Goal: Task Accomplishment & Management: Manage account settings

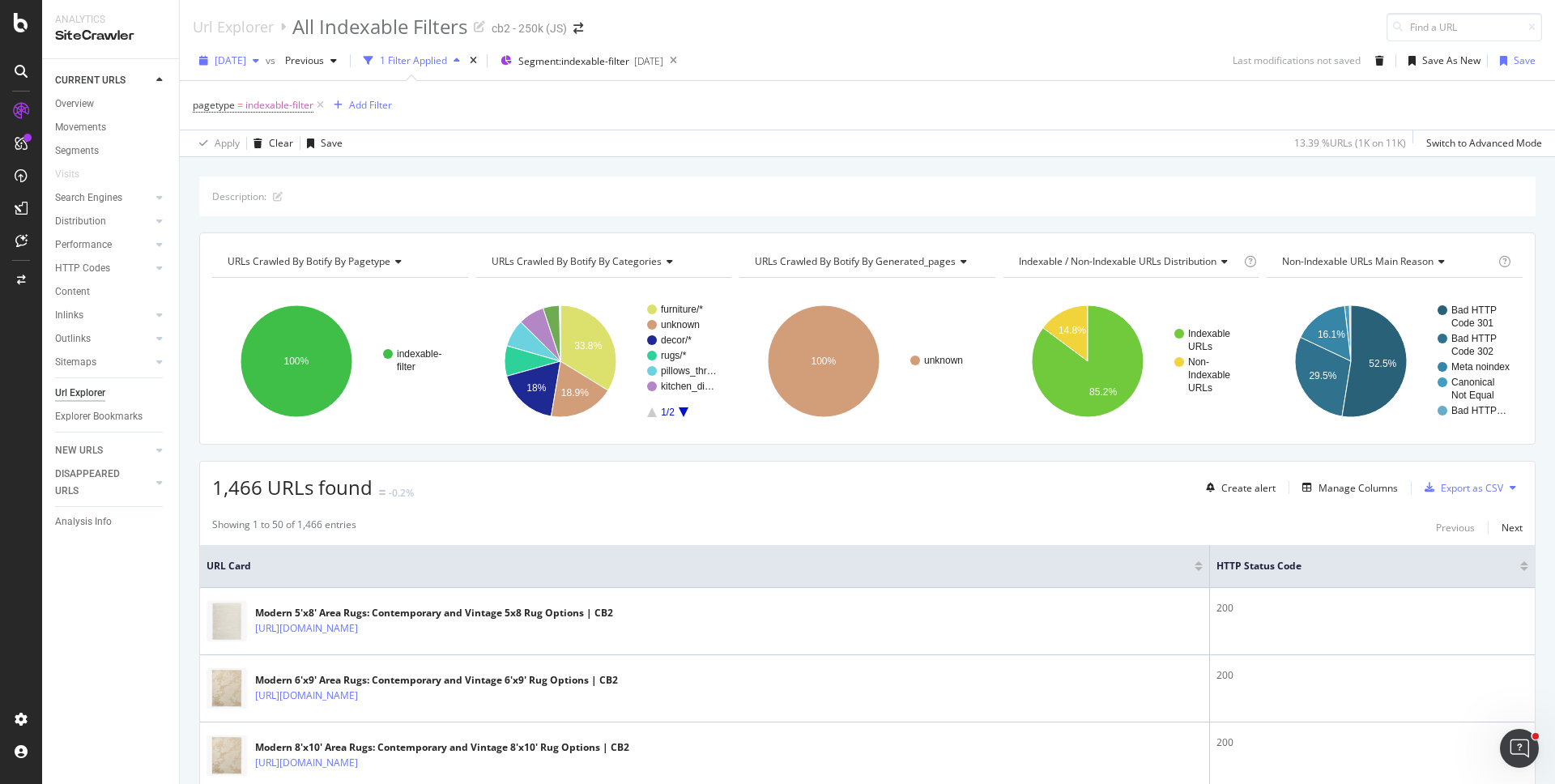
click at [237, 66] on span "2025 Sep. 10th" at bounding box center [230, 60] width 32 height 14
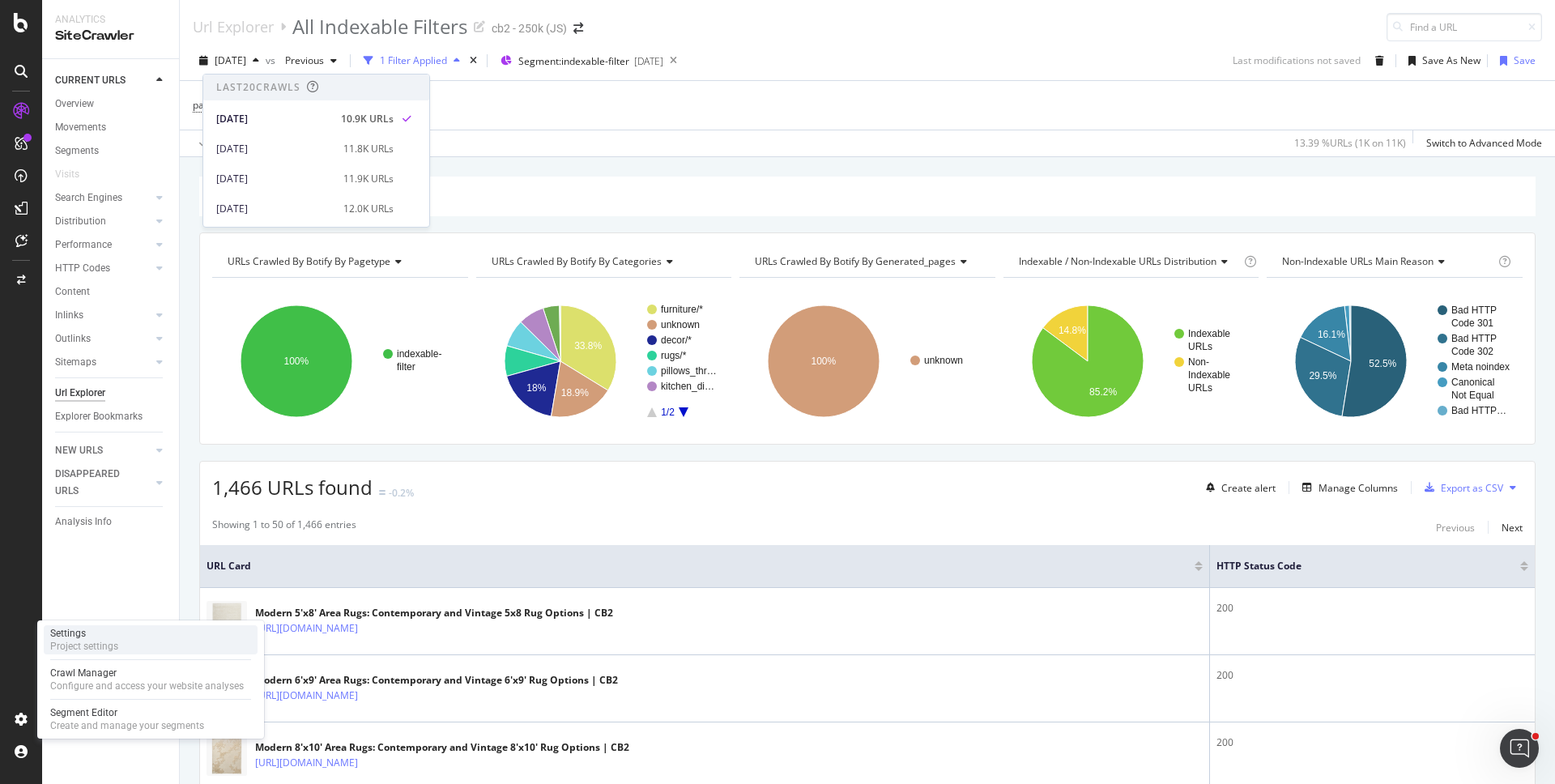
click at [89, 647] on div "Project settings" at bounding box center [84, 646] width 68 height 13
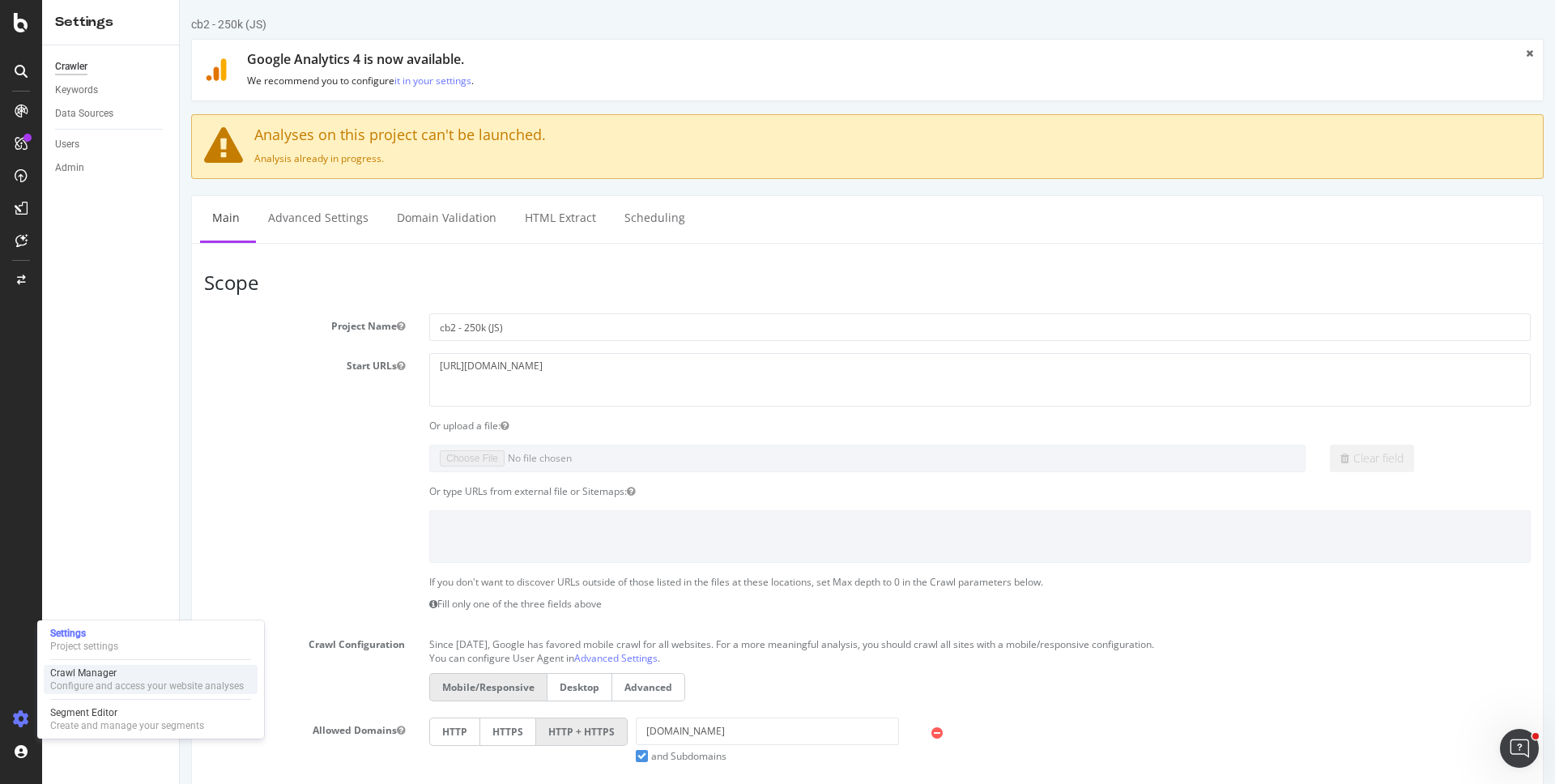
click at [71, 676] on div "Crawl Manager" at bounding box center [147, 673] width 194 height 13
